Goal: Transaction & Acquisition: Purchase product/service

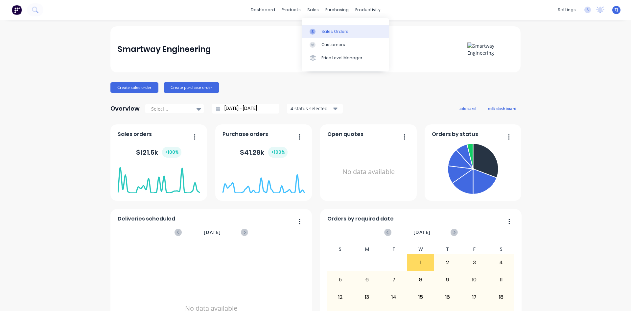
click at [326, 30] on div "Sales Orders" at bounding box center [335, 32] width 27 height 6
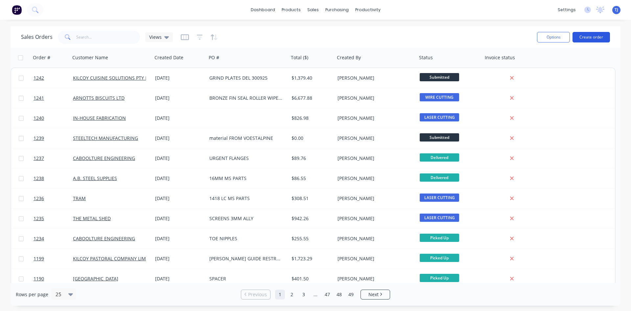
click at [597, 35] on button "Create order" at bounding box center [591, 37] width 37 height 11
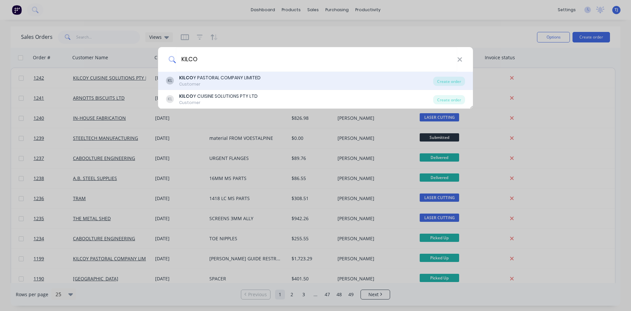
type input "KILCO"
click at [269, 86] on div "KL KILCO Y PASTORAL COMPANY LIMITED Customer" at bounding box center [299, 80] width 267 height 13
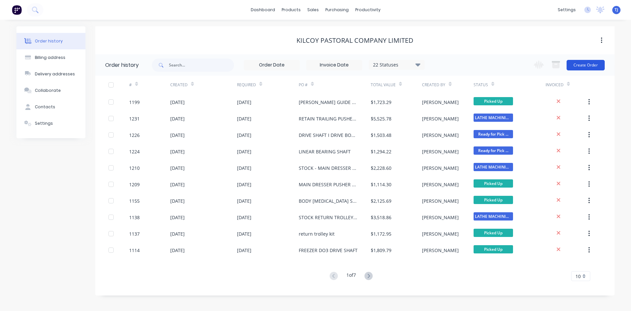
click at [590, 67] on button "Create Order" at bounding box center [586, 65] width 38 height 11
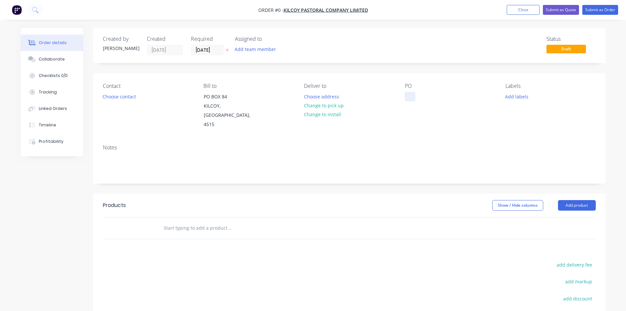
click at [413, 96] on div at bounding box center [410, 97] width 11 height 10
click at [517, 11] on button "Close" at bounding box center [523, 10] width 33 height 10
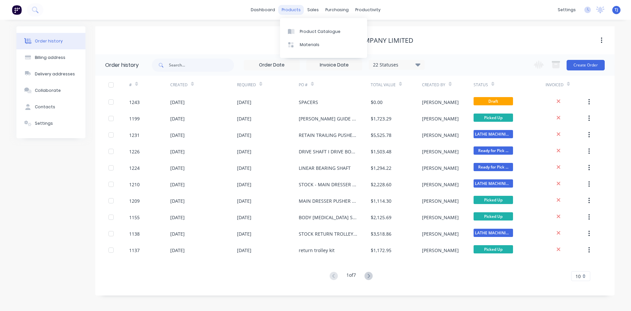
click at [294, 11] on div "products" at bounding box center [292, 10] width 26 height 10
click at [314, 30] on div "Product Catalogue" at bounding box center [320, 32] width 41 height 6
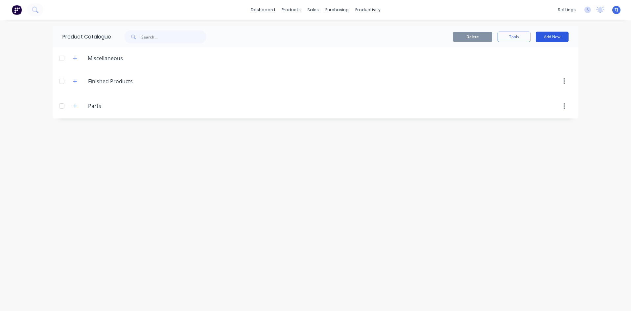
click at [559, 35] on button "Add New" at bounding box center [552, 37] width 33 height 11
click at [532, 66] on div "Product" at bounding box center [537, 67] width 51 height 10
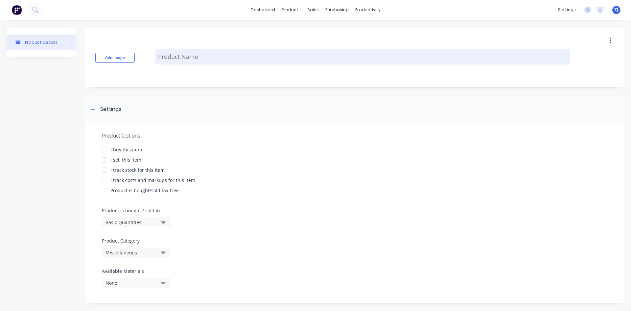
click at [525, 60] on textarea at bounding box center [363, 56] width 416 height 15
type textarea "x"
type textarea "S"
type textarea "x"
type textarea "SS"
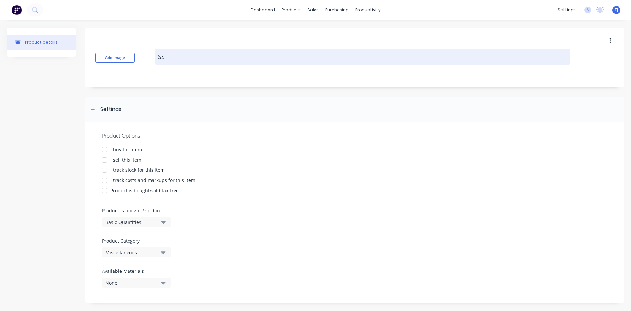
type textarea "x"
type textarea "SS"
type textarea "x"
type textarea "SS S"
type textarea "x"
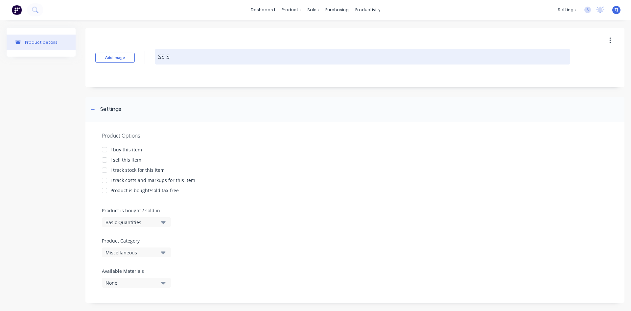
type textarea "SS SP"
type textarea "x"
type textarea "SS SPA"
type textarea "x"
type textarea "SS SPAC"
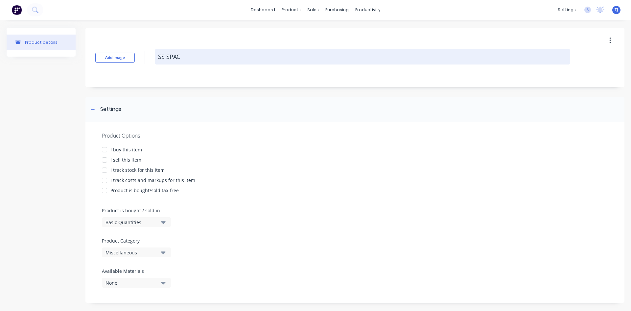
type textarea "x"
type textarea "SS SPACE"
type textarea "x"
type textarea "SS SPACER"
click at [160, 59] on textarea "SS SPACER" at bounding box center [363, 56] width 416 height 15
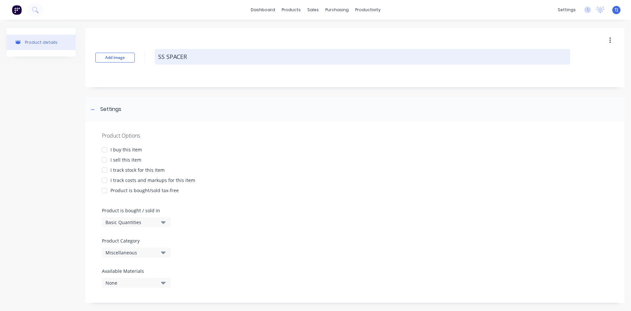
click at [158, 59] on textarea "SS SPACER" at bounding box center [363, 56] width 416 height 15
type textarea "x"
type textarea "0SS SPACER"
type textarea "x"
type textarea "05SS SPACER"
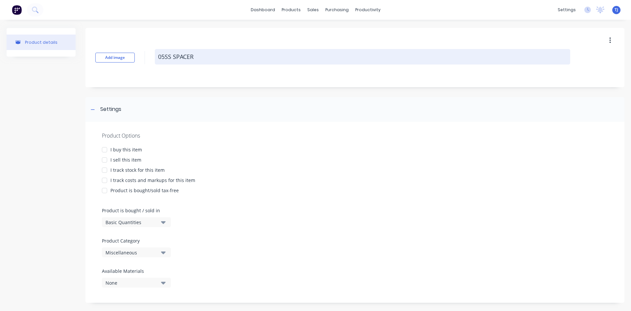
type textarea "x"
type textarea "05-SS SPACER"
type textarea "x"
type textarea "05-9SS SPACER"
type textarea "x"
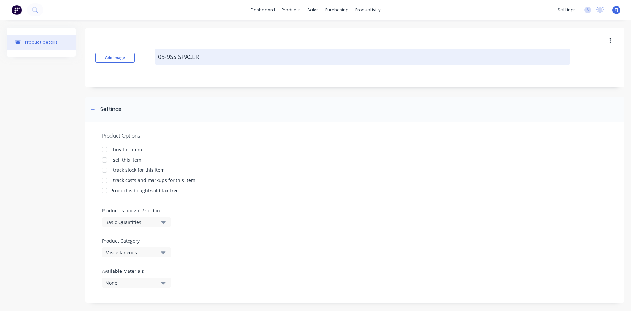
type textarea "05-90SS SPACER"
type textarea "x"
type textarea "05-900SS SPACER"
type textarea "x"
type textarea "05-900-SS SPACER"
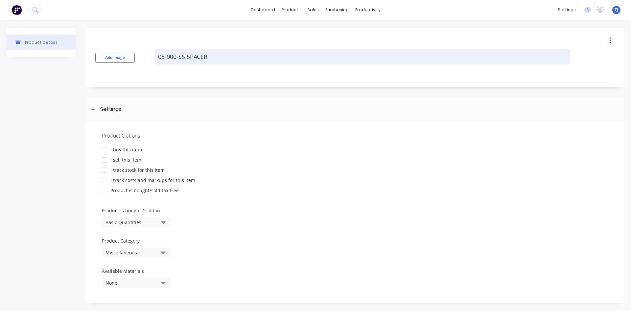
type textarea "x"
type textarea "05-900-0SS SPACER"
type textarea "x"
type textarea "05-900-00SS SPACER"
type textarea "x"
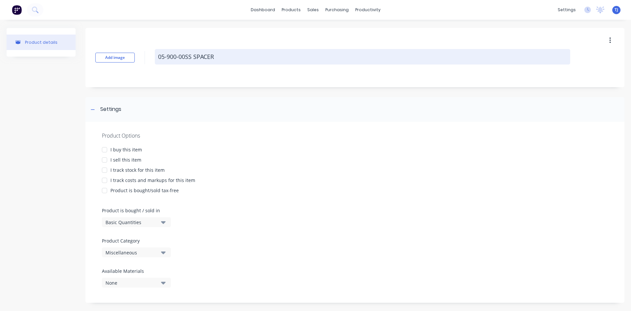
type textarea "05-900-009SS SPACER"
type textarea "x"
type textarea "[PHONE_NUMBER] SS SPACER"
click at [231, 55] on textarea "[PHONE_NUMBER] SS SPACER" at bounding box center [363, 56] width 416 height 15
type textarea "x"
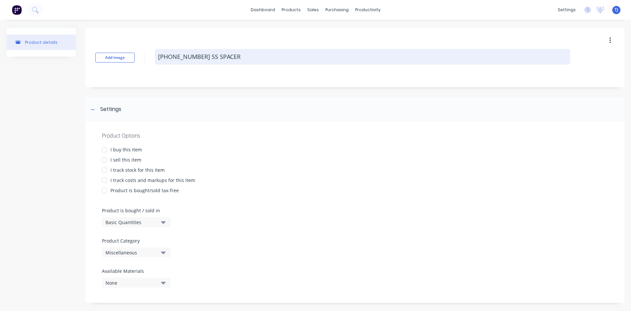
type textarea "[PHONE_NUMBER] SS SPACER"
type textarea "x"
type textarea "[PHONE_NUMBER] SS SPACER K"
type textarea "x"
type textarea "[PHONE_NUMBER] SS SPACER KI"
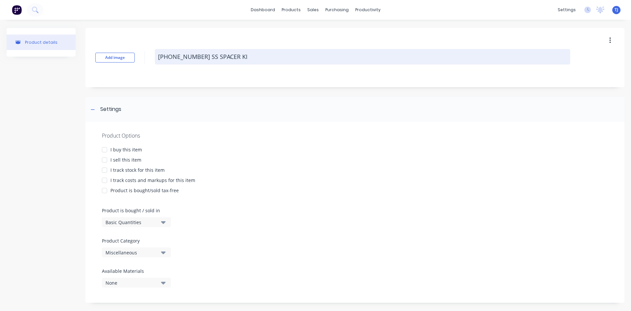
type textarea "x"
type textarea "[PHONE_NUMBER] SS SPACER KIL"
type textarea "x"
type textarea "[PHONE_NUMBER] SS SPACER KILC"
type textarea "x"
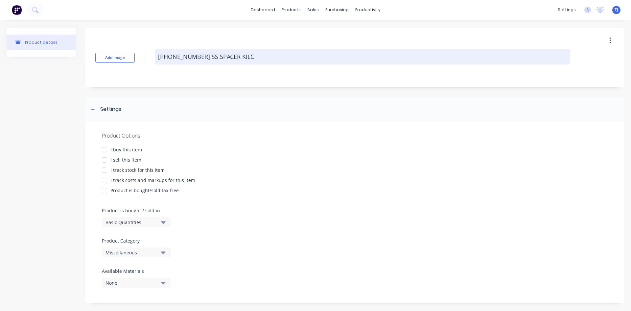
type textarea "[PHONE_NUMBER] SS SPACER KILCO"
type textarea "x"
type textarea "[PHONE_NUMBER] SS SPACER KILCOY"
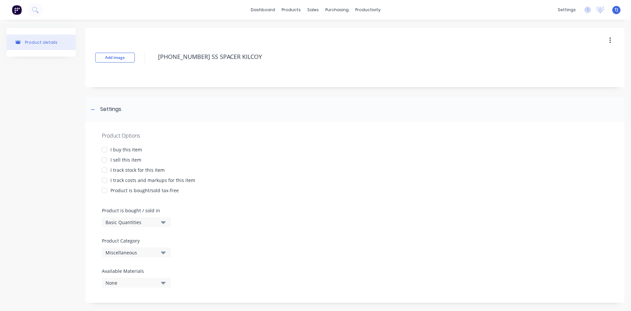
click at [106, 159] on div at bounding box center [104, 159] width 13 height 13
type textarea "x"
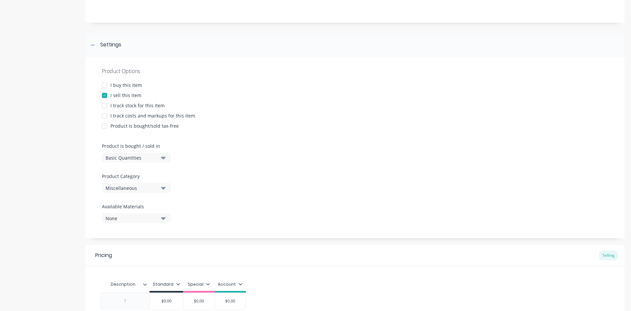
scroll to position [128, 0]
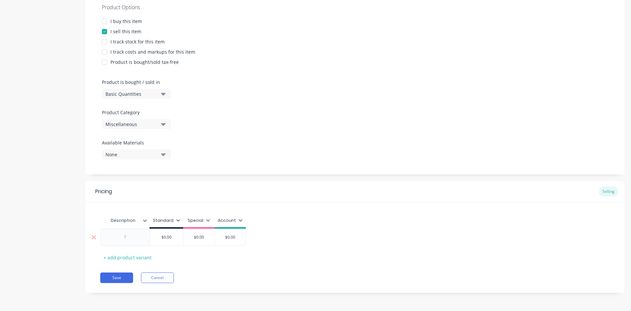
type textarea "[PHONE_NUMBER] SS SPACER KILCOY"
type textarea "x"
type textarea "[PHONE_NUMBER] SS SPACER KILCOY"
click at [128, 233] on div at bounding box center [125, 237] width 33 height 9
type textarea "x"
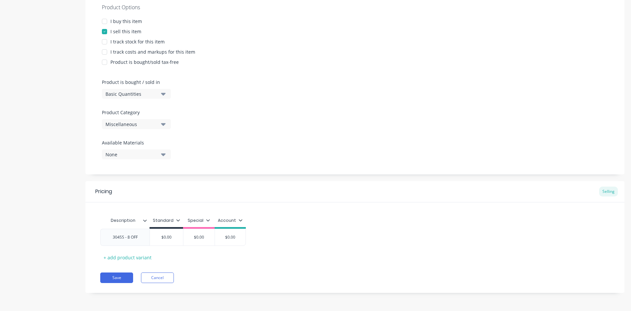
type input "$0.00"
type textarea "x"
type input "$0.0"
type textarea "x"
type input "$0."
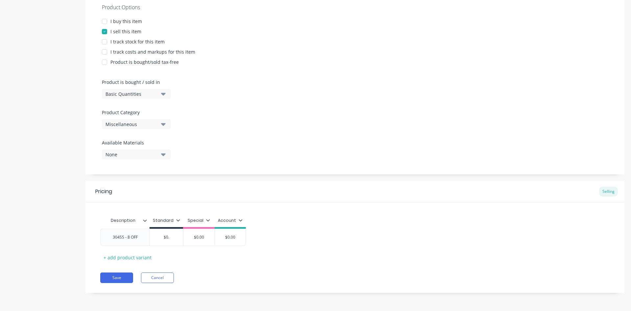
type textarea "x"
type input "$0"
type textarea "x"
type input "$"
type textarea "x"
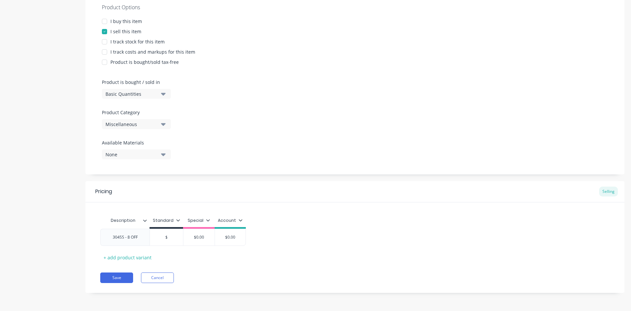
type input "$2"
type textarea "x"
type input "$27"
type textarea "x"
type input "$27."
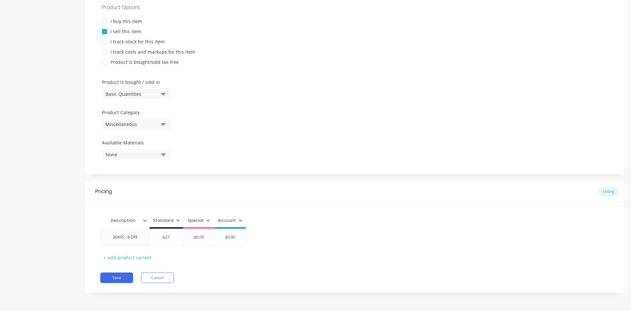
type textarea "x"
type input "$27.4"
type textarea "x"
type input "$27.45"
type input "$0.00"
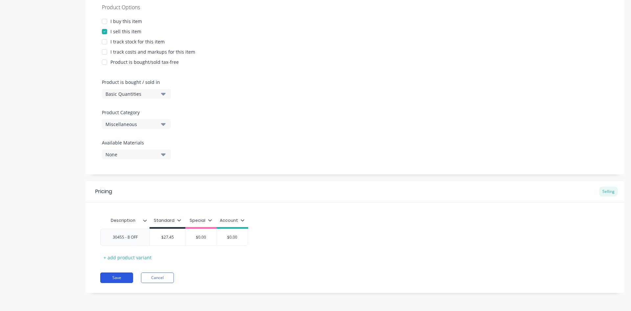
click at [119, 275] on button "Save" at bounding box center [116, 277] width 33 height 11
type textarea "x"
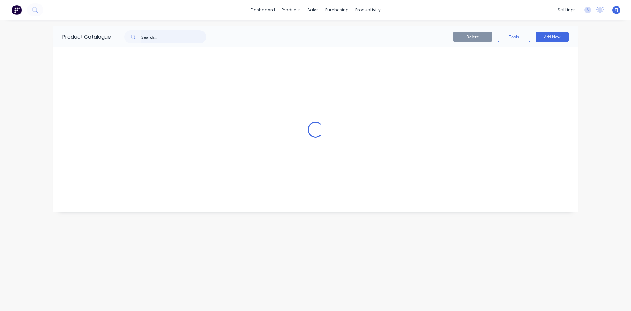
click at [158, 36] on input "text" at bounding box center [173, 36] width 65 height 13
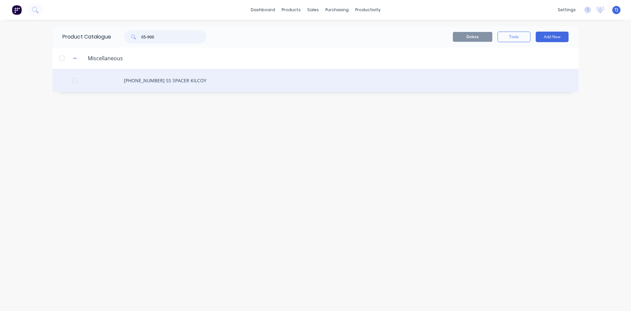
type input "05-900"
click at [171, 85] on div "[PHONE_NUMBER] SS SPACER KILCOY" at bounding box center [316, 80] width 526 height 23
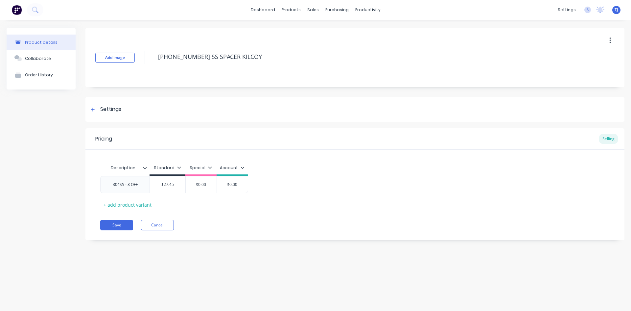
type textarea "x"
click at [30, 59] on div "Collaborate" at bounding box center [38, 58] width 26 height 5
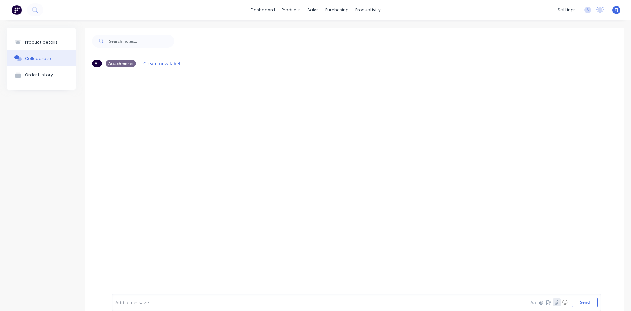
click at [555, 303] on icon "button" at bounding box center [557, 302] width 4 height 4
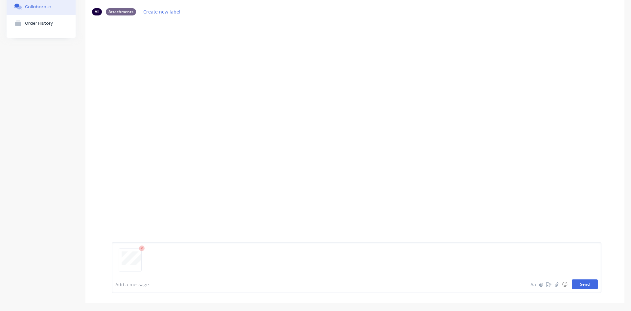
click at [583, 282] on button "Send" at bounding box center [585, 284] width 26 height 10
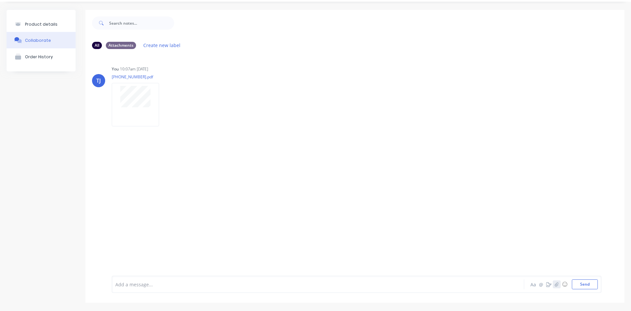
click at [553, 287] on button "button" at bounding box center [557, 284] width 8 height 8
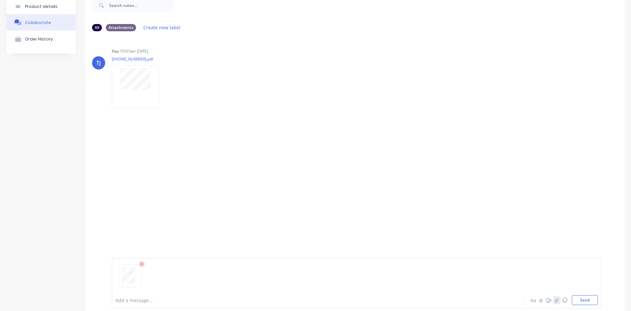
scroll to position [52, 0]
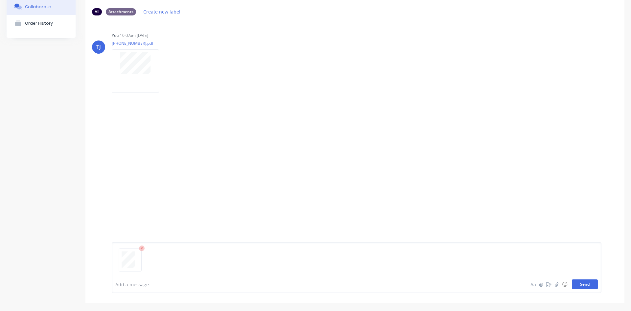
click at [580, 284] on button "Send" at bounding box center [585, 284] width 26 height 10
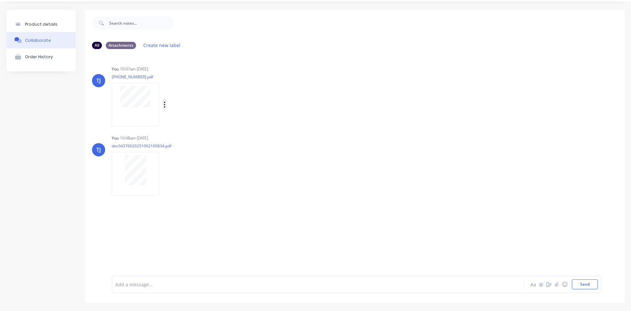
click at [166, 105] on button "button" at bounding box center [164, 105] width 3 height 10
click at [220, 119] on button "Auto-attach to new orders" at bounding box center [208, 122] width 74 height 15
click at [270, 122] on div at bounding box center [263, 122] width 15 height 7
click at [271, 119] on label at bounding box center [271, 119] width 0 height 0
click at [261, 122] on input "checkbox" at bounding box center [258, 122] width 5 height 6
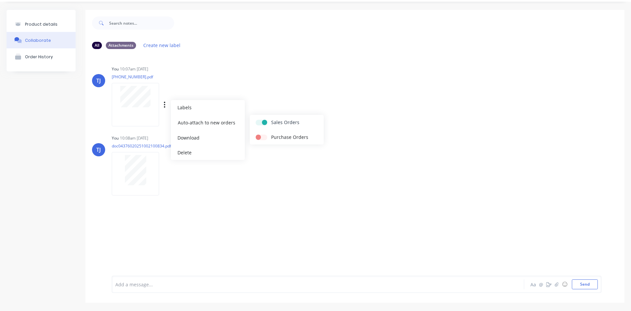
checkbox input "true"
click at [165, 174] on icon "button" at bounding box center [165, 174] width 2 height 8
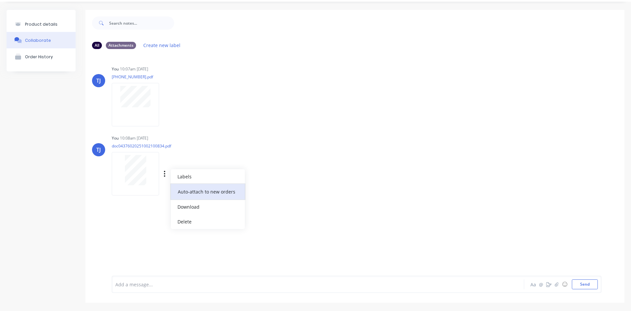
click at [199, 192] on button "Auto-attach to new orders" at bounding box center [208, 191] width 74 height 15
click at [271, 188] on label at bounding box center [271, 188] width 0 height 0
click at [261, 190] on input "checkbox" at bounding box center [258, 191] width 5 height 6
checkbox input "true"
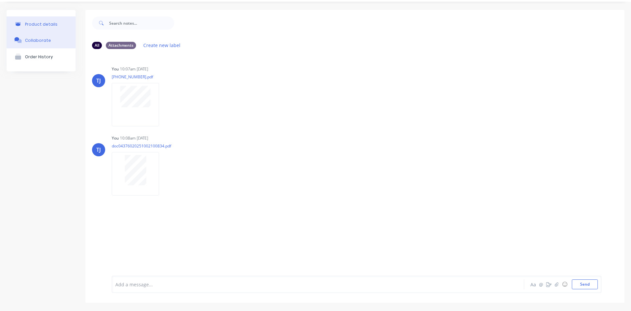
click at [31, 24] on div "Product details" at bounding box center [41, 24] width 33 height 5
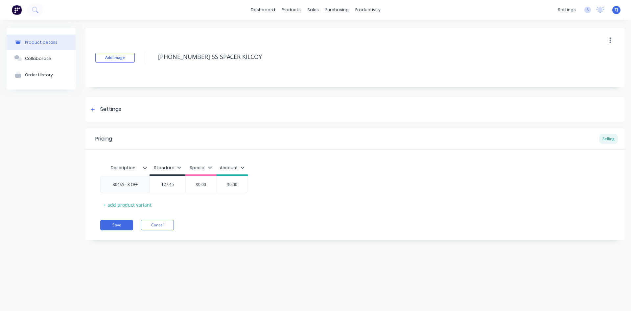
type textarea "x"
click at [331, 33] on div "Sales Orders" at bounding box center [337, 32] width 27 height 6
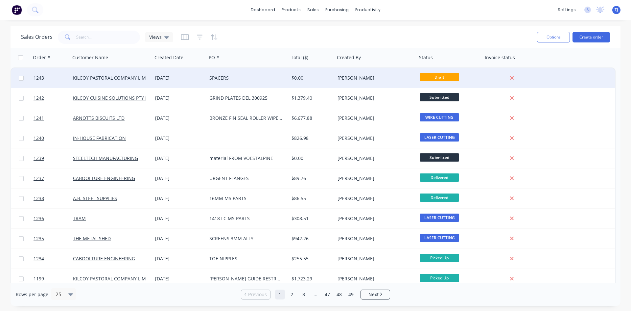
click at [241, 81] on div "SPACERS" at bounding box center [245, 78] width 73 height 7
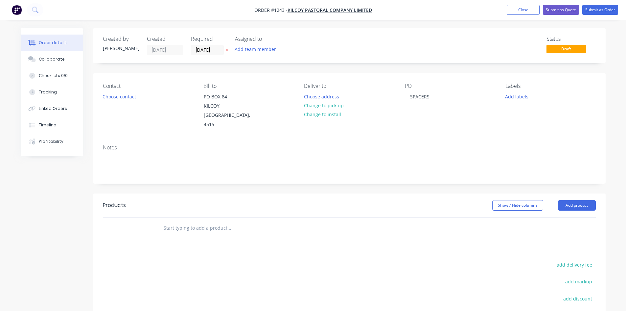
click at [179, 221] on input "text" at bounding box center [229, 227] width 132 height 13
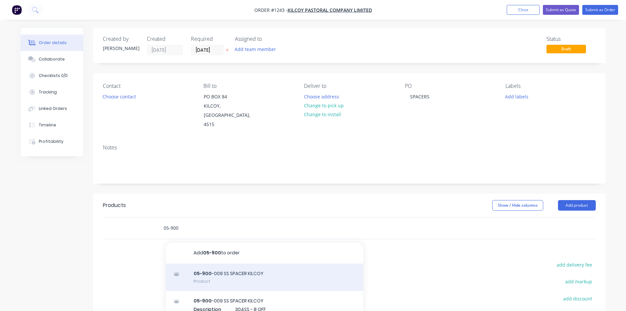
type input "05-900"
click at [201, 269] on div "05-900 -009 SS SPACER KILCOY Product" at bounding box center [264, 277] width 197 height 28
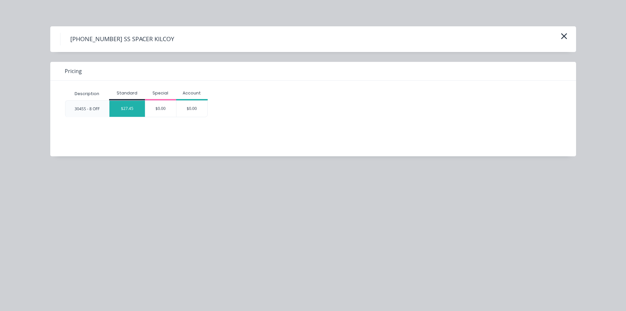
click at [129, 110] on div "$27.45" at bounding box center [127, 109] width 36 height 16
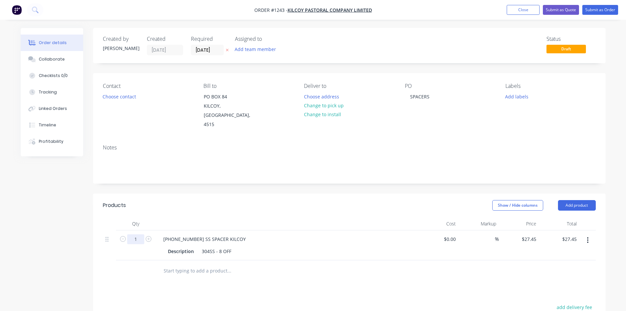
click at [141, 234] on input "1" at bounding box center [135, 239] width 17 height 10
type input "8"
type input "$219.60"
click at [590, 10] on button "Submit as Order" at bounding box center [601, 10] width 36 height 10
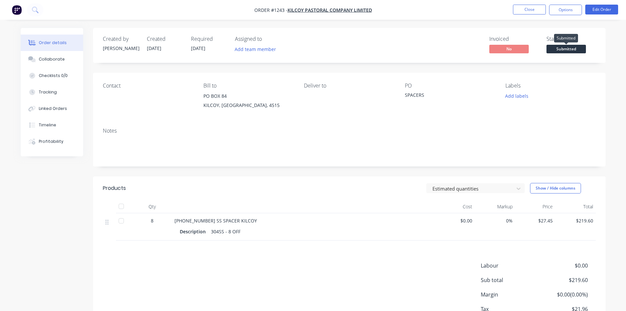
click at [569, 50] on span "Submitted" at bounding box center [566, 49] width 39 height 8
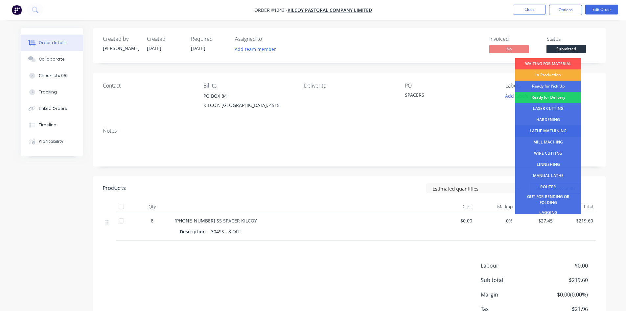
click at [554, 129] on div "LATHE MACHINING" at bounding box center [549, 130] width 66 height 11
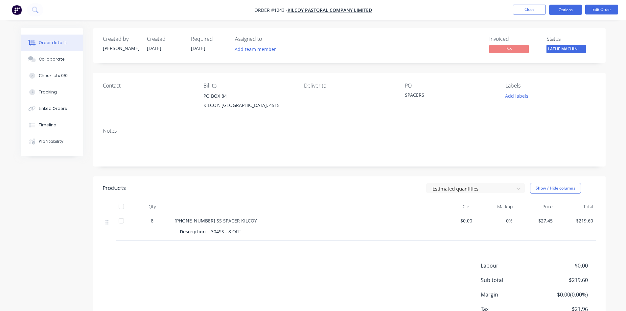
click at [561, 12] on button "Options" at bounding box center [565, 10] width 33 height 11
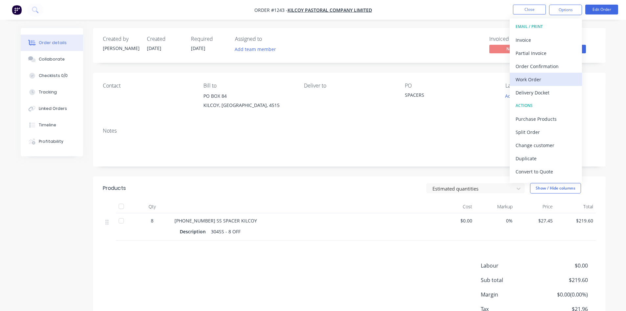
click at [541, 79] on div "Work Order" at bounding box center [546, 80] width 61 height 10
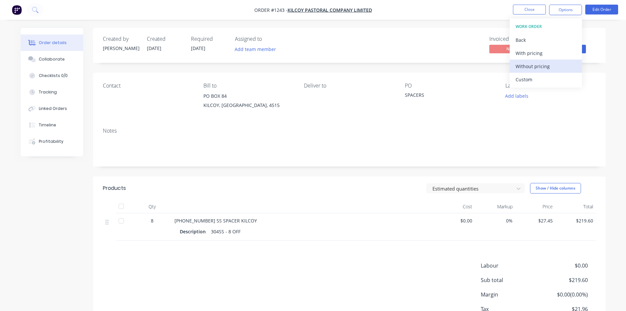
click at [540, 67] on div "Without pricing" at bounding box center [546, 66] width 61 height 10
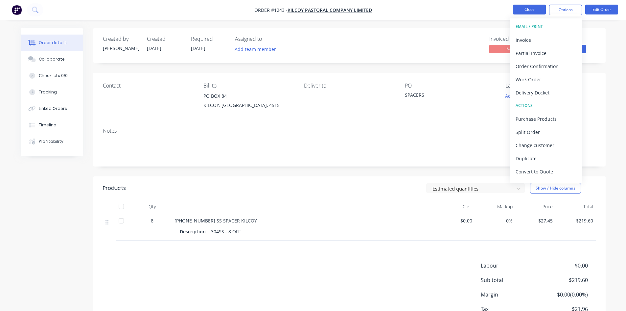
click at [538, 9] on button "Close" at bounding box center [529, 10] width 33 height 10
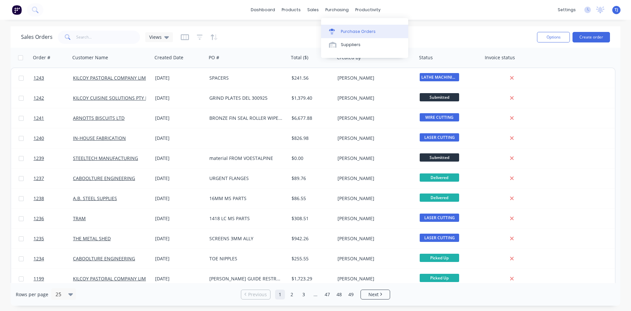
click at [350, 29] on div "Purchase Orders" at bounding box center [358, 32] width 35 height 6
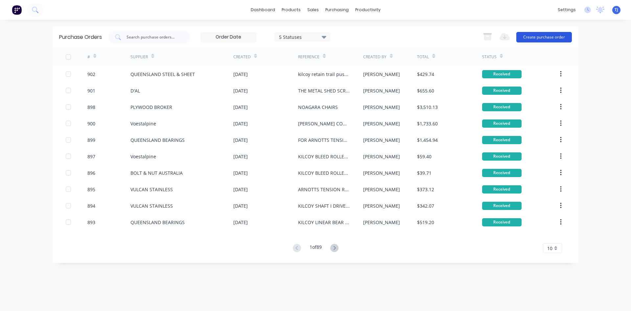
click at [538, 39] on button "Create purchase order" at bounding box center [545, 37] width 56 height 11
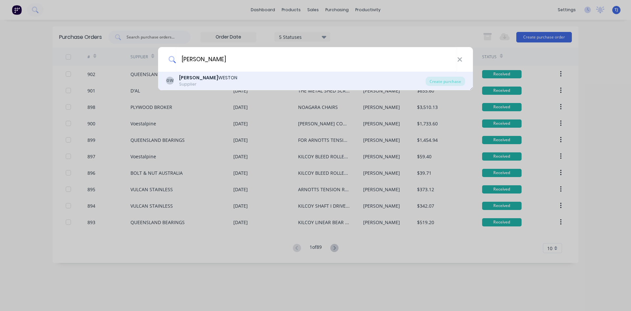
type input "[PERSON_NAME]"
click at [205, 83] on div "Supplier" at bounding box center [208, 84] width 58 height 6
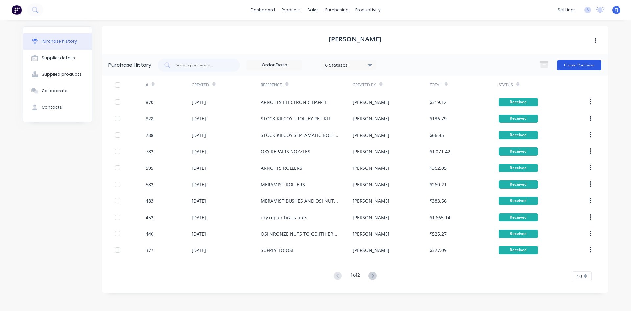
click at [585, 66] on button "Create Purchase" at bounding box center [579, 65] width 44 height 11
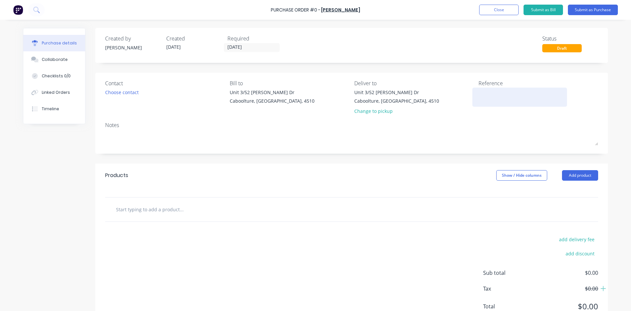
click at [488, 97] on textarea at bounding box center [520, 96] width 82 height 15
type textarea "BRASS FOR ARNOTTS FIN"
type textarea "x"
type textarea "BRASS FOR ARNOTTS FIN"
click at [578, 173] on button "Add product" at bounding box center [580, 175] width 36 height 11
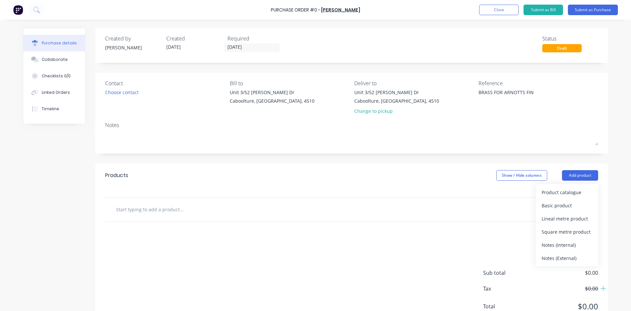
drag, startPoint x: 564, startPoint y: 203, endPoint x: 564, endPoint y: 195, distance: 7.6
click at [564, 201] on div "Basic product" at bounding box center [567, 206] width 51 height 10
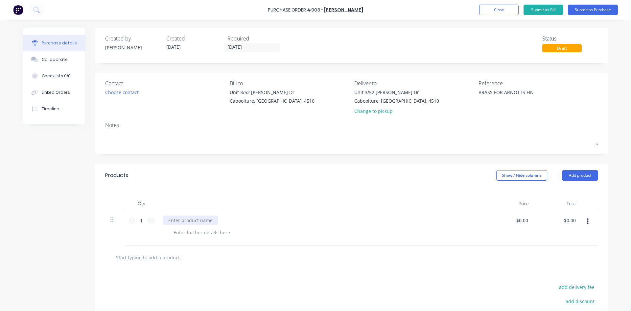
type textarea "x"
click at [172, 222] on div at bounding box center [190, 220] width 55 height 10
type textarea "x"
type input "$0.00"
type input "0.00"
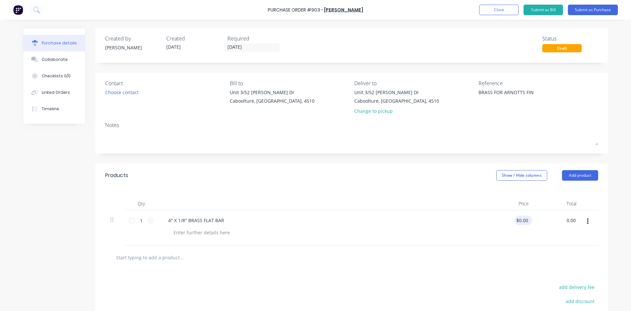
type input "0.00"
type input "$0.00"
click at [515, 218] on input "0.00" at bounding box center [522, 220] width 15 height 10
click at [517, 218] on input "0.00" at bounding box center [523, 220] width 12 height 10
type input "$131.74"
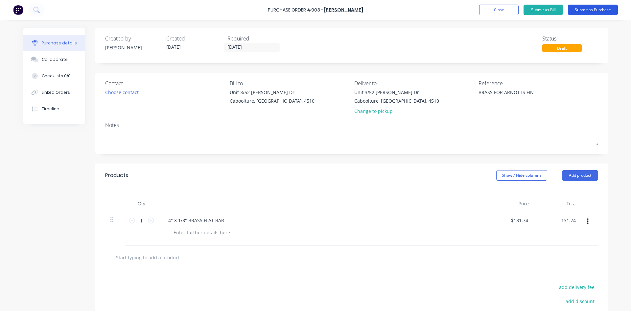
type input "$131.74"
click at [578, 10] on button "Submit as Purchase" at bounding box center [593, 10] width 50 height 11
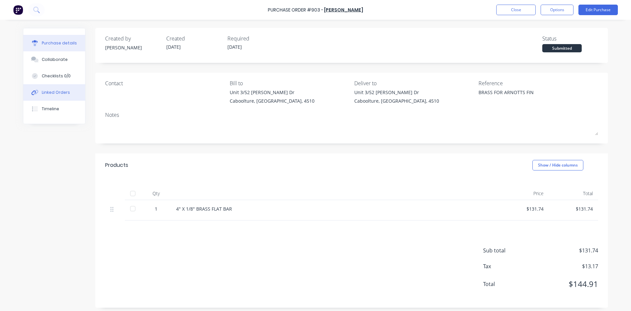
click at [50, 93] on div "Linked Orders" at bounding box center [56, 92] width 28 height 6
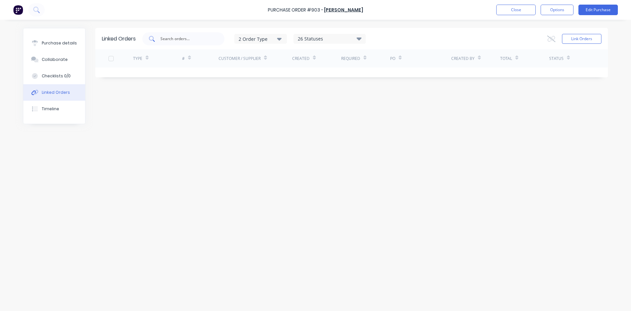
click at [196, 43] on div at bounding box center [183, 38] width 82 height 13
type input "1241"
click at [570, 40] on button "Link Orders" at bounding box center [581, 39] width 39 height 10
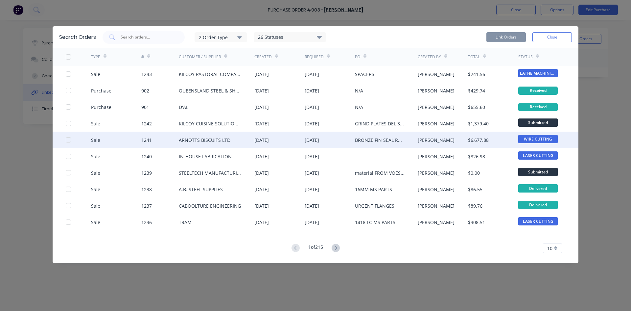
click at [70, 140] on div at bounding box center [68, 139] width 13 height 13
drag, startPoint x: 502, startPoint y: 38, endPoint x: 496, endPoint y: 36, distance: 5.9
click at [500, 37] on button "Link Orders" at bounding box center [506, 37] width 39 height 10
